Goal: Task Accomplishment & Management: Use online tool/utility

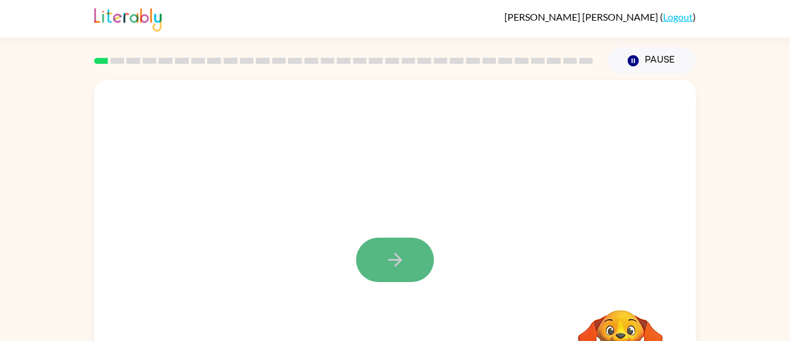
click at [378, 241] on button "button" at bounding box center [395, 260] width 78 height 44
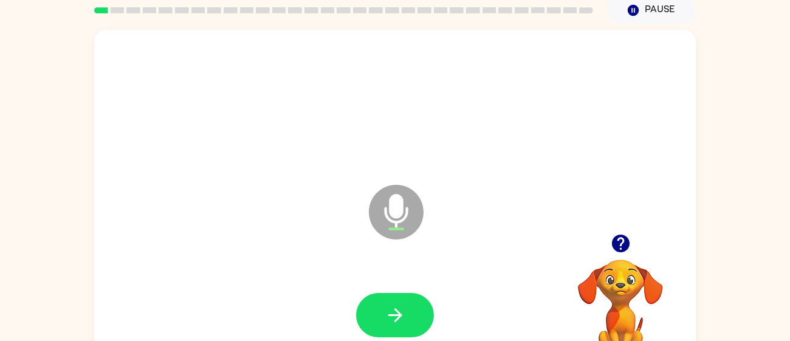
scroll to position [86, 0]
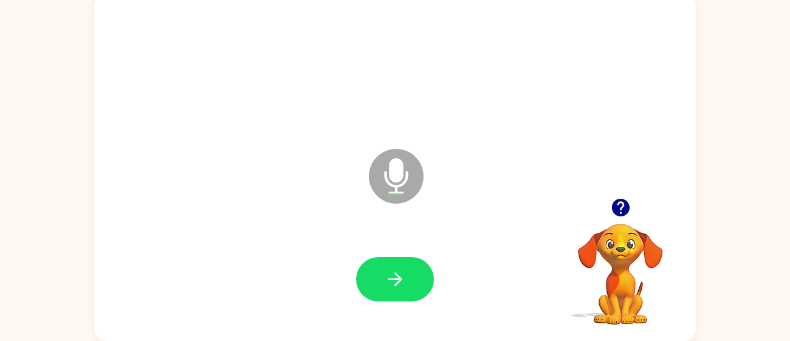
click at [394, 261] on button "button" at bounding box center [395, 279] width 78 height 44
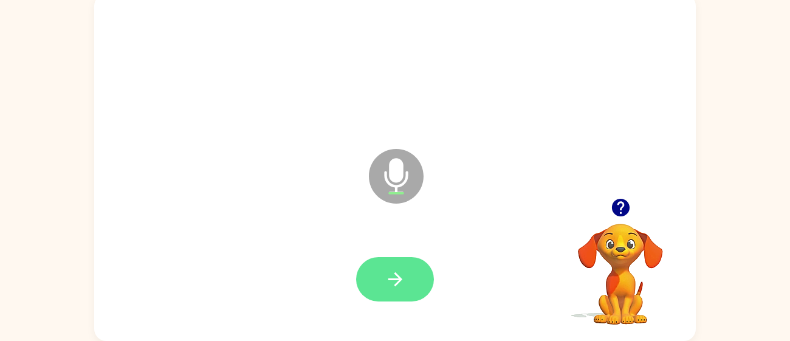
click at [375, 289] on button "button" at bounding box center [395, 279] width 78 height 44
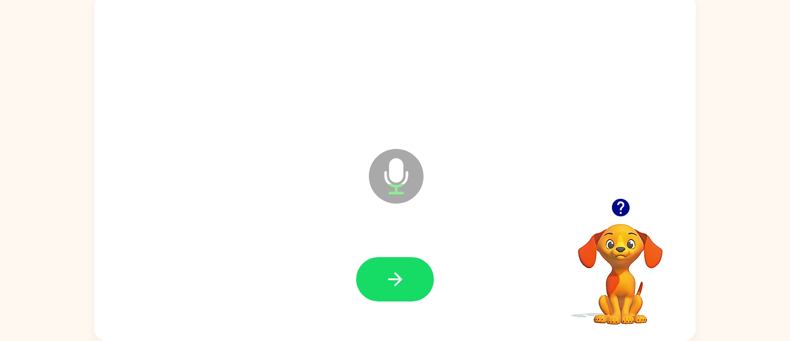
click at [375, 289] on button "button" at bounding box center [395, 279] width 78 height 44
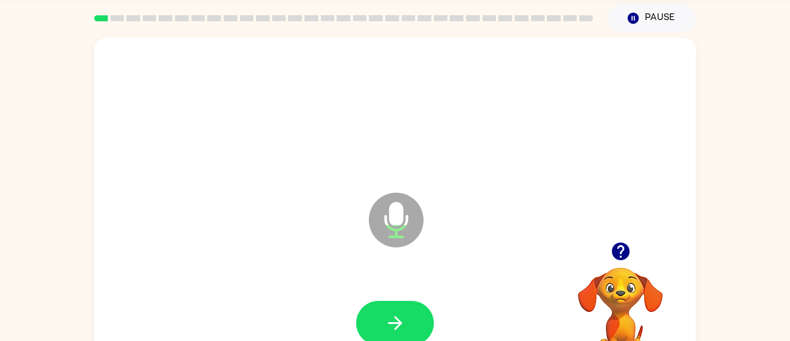
scroll to position [44, 0]
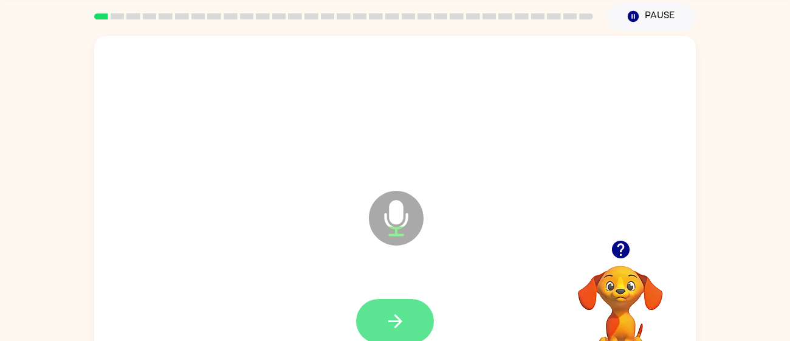
click at [388, 324] on icon "button" at bounding box center [395, 321] width 21 height 21
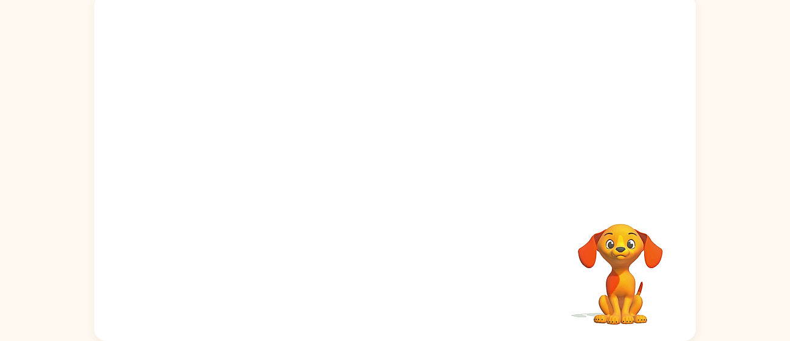
scroll to position [0, 0]
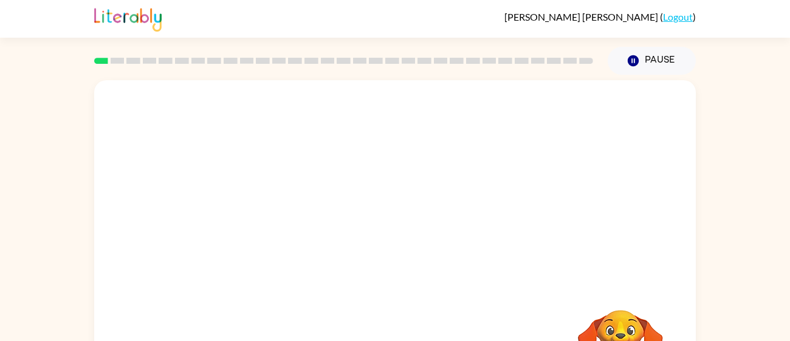
click at [503, 177] on div at bounding box center [395, 253] width 602 height 347
click at [647, 58] on button "Pause Pause" at bounding box center [652, 61] width 88 height 28
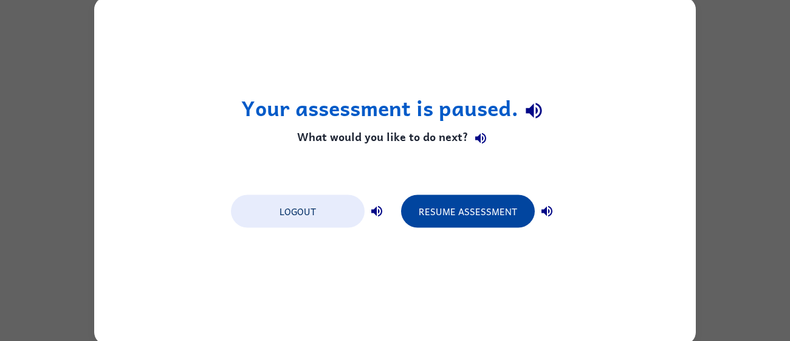
click at [424, 210] on button "Resume Assessment" at bounding box center [468, 211] width 134 height 33
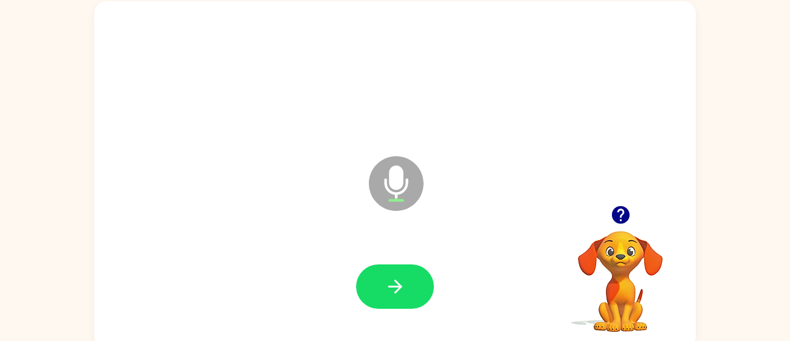
scroll to position [86, 0]
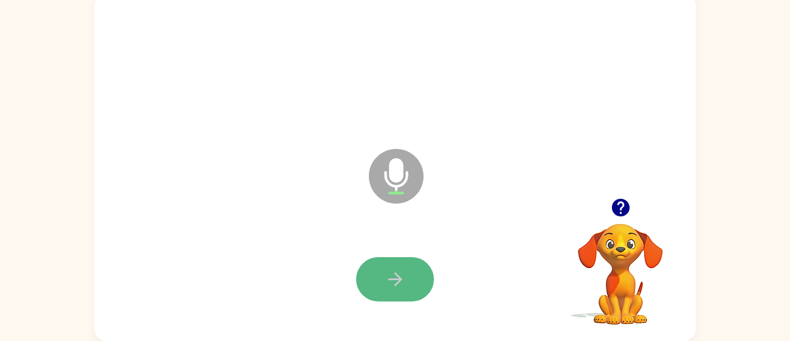
click at [370, 263] on button "button" at bounding box center [395, 279] width 78 height 44
click at [373, 266] on button "button" at bounding box center [395, 279] width 78 height 44
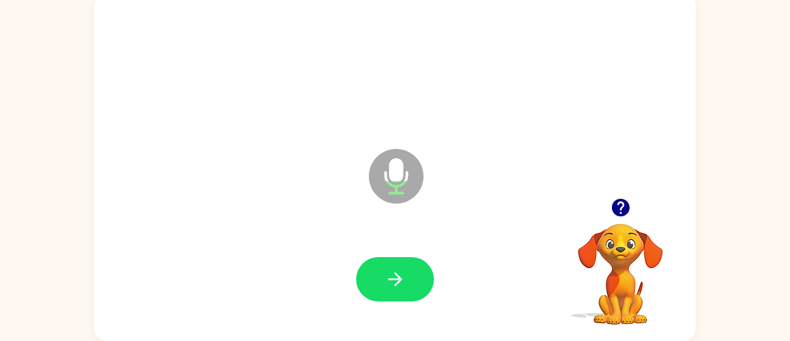
click at [373, 266] on button "button" at bounding box center [395, 279] width 78 height 44
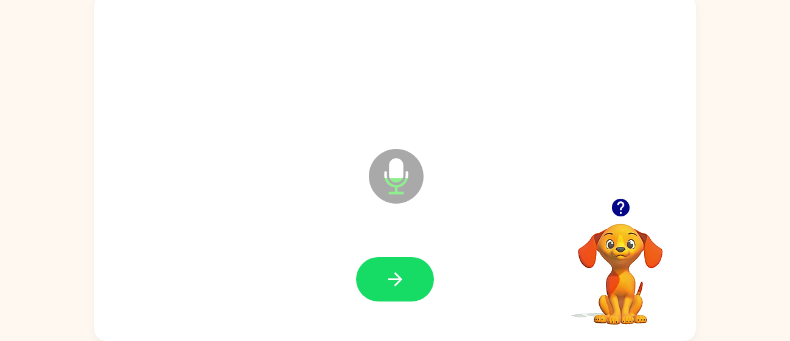
click at [373, 266] on button "button" at bounding box center [395, 279] width 78 height 44
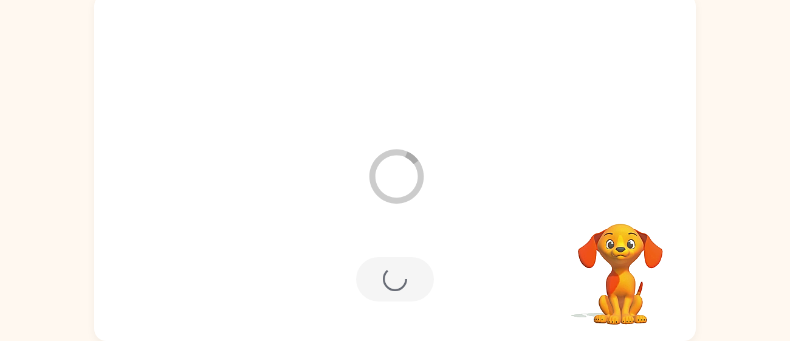
scroll to position [0, 0]
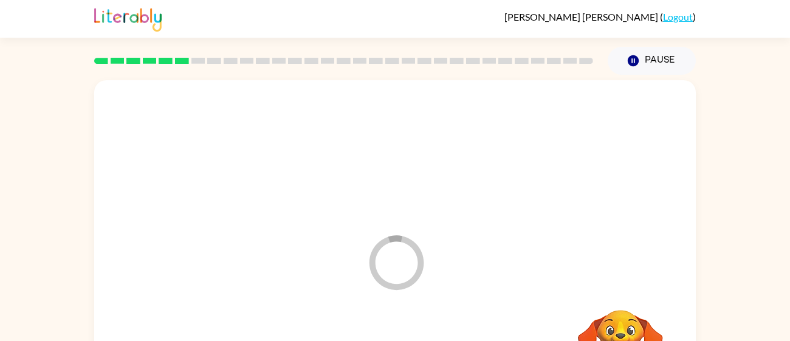
click at [607, 64] on div "Pause Pause" at bounding box center [652, 61] width 103 height 43
click at [621, 67] on button "Pause Pause" at bounding box center [652, 61] width 88 height 28
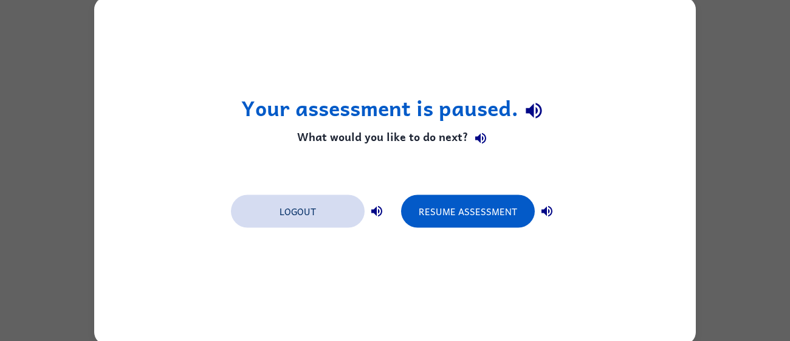
click at [290, 224] on button "Logout" at bounding box center [298, 211] width 134 height 33
